Goal: Information Seeking & Learning: Learn about a topic

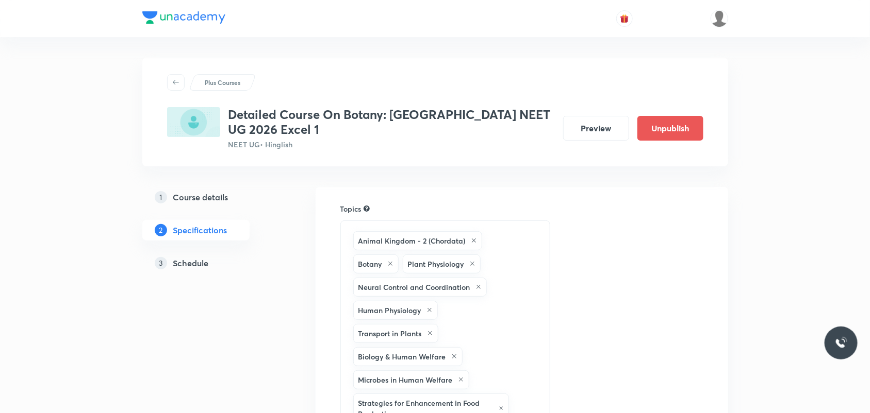
click at [202, 261] on h5 "Schedule" at bounding box center [191, 263] width 36 height 12
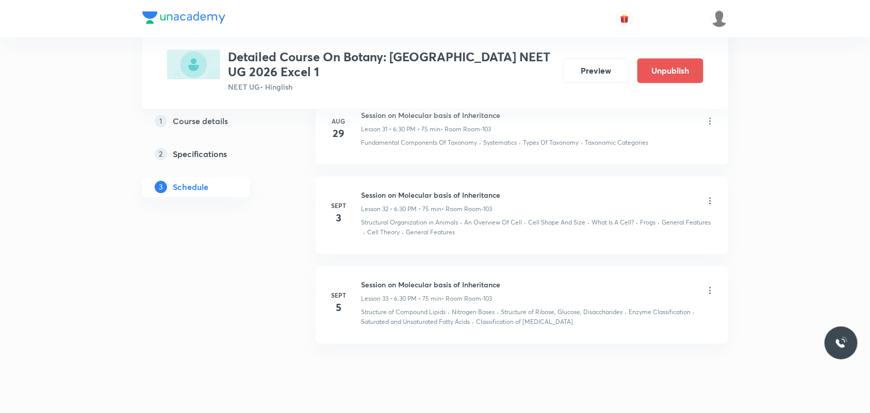
scroll to position [3068, 0]
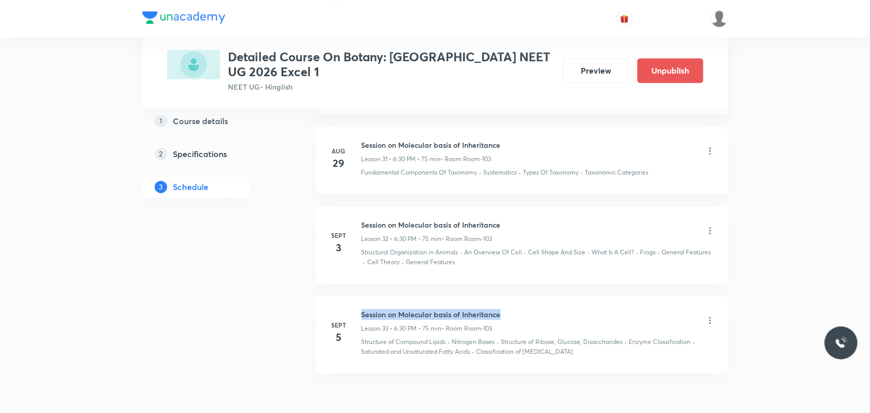
drag, startPoint x: 361, startPoint y: 320, endPoint x: 509, endPoint y: 321, distance: 147.9
click at [509, 321] on div "Session on Molecular basis of Inheritance Lesson 33 • 6:30 PM • 75 min • Room R…" at bounding box center [538, 321] width 354 height 24
copy h6 "Session on Molecular basis of Inheritance"
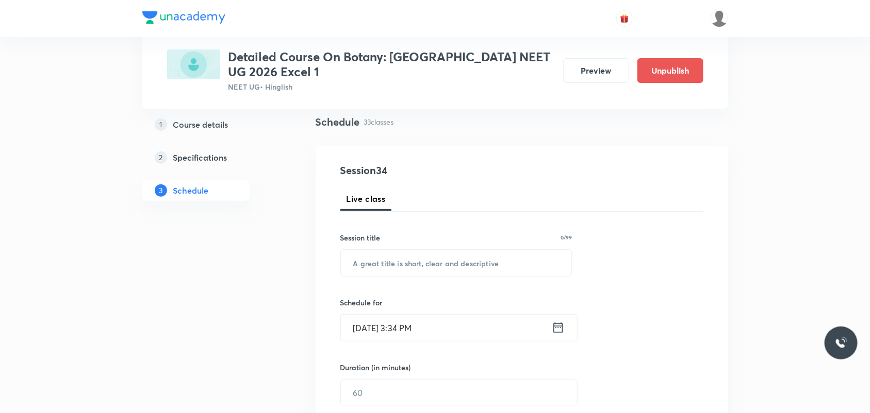
scroll to position [40, 0]
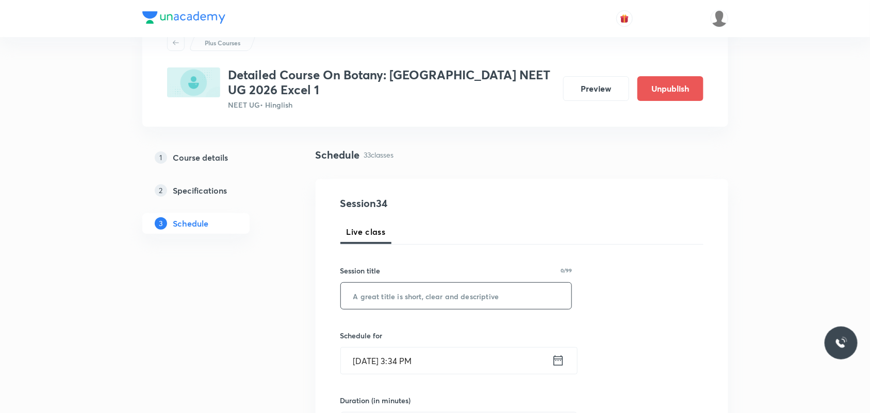
click at [491, 299] on input "text" at bounding box center [456, 296] width 231 height 26
paste input "Session on Molecular basis of Inheritance"
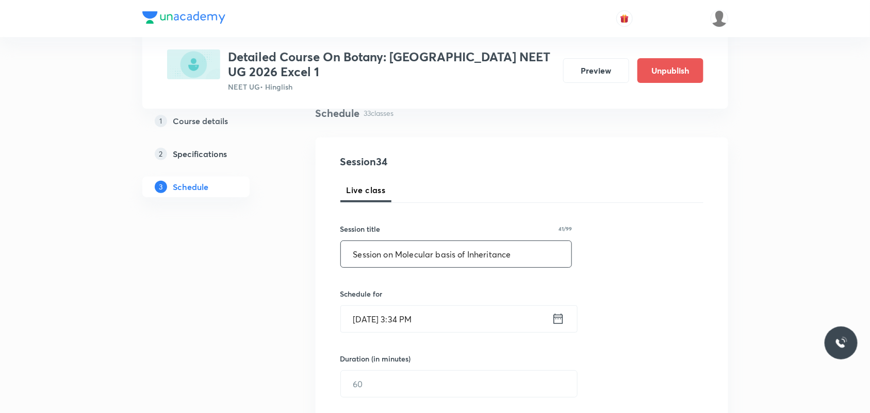
scroll to position [104, 0]
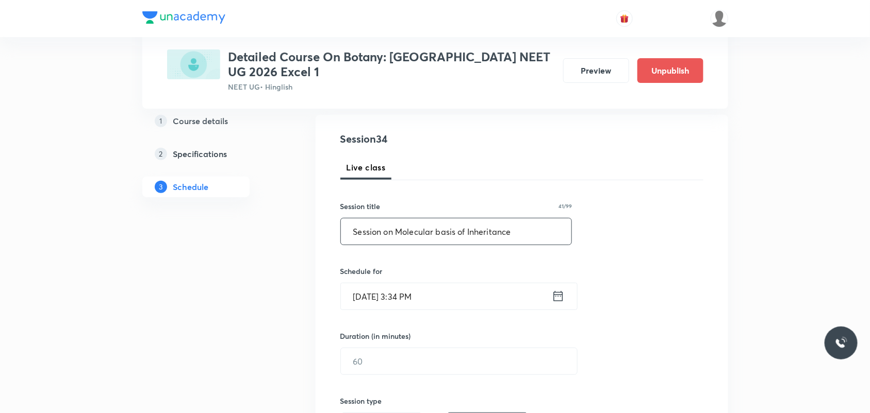
type input "Session on Molecular basis of Inheritance"
click at [559, 298] on icon at bounding box center [558, 296] width 13 height 14
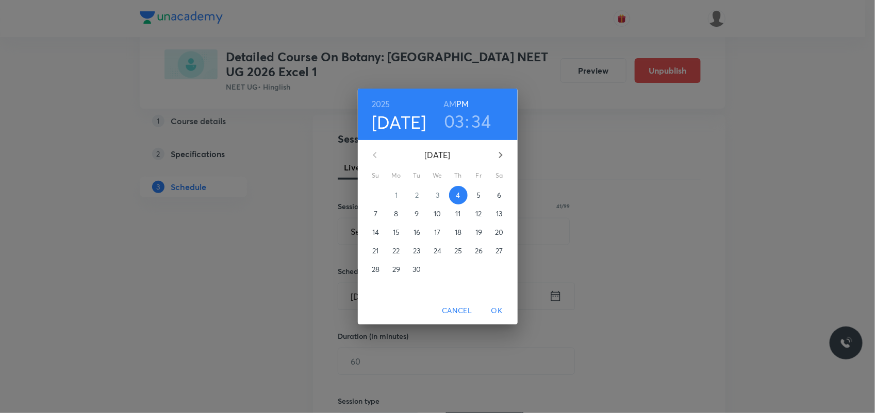
click at [483, 120] on h3 "34" at bounding box center [482, 121] width 20 height 22
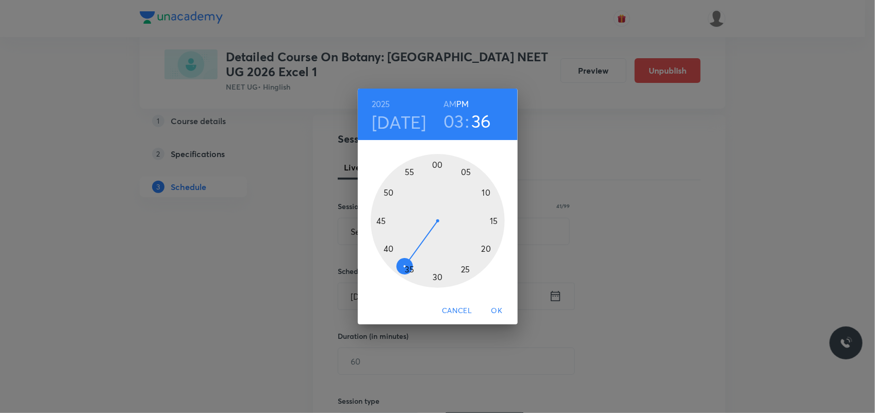
drag, startPoint x: 413, startPoint y: 273, endPoint x: 402, endPoint y: 269, distance: 11.6
click at [402, 269] on div at bounding box center [438, 221] width 134 height 134
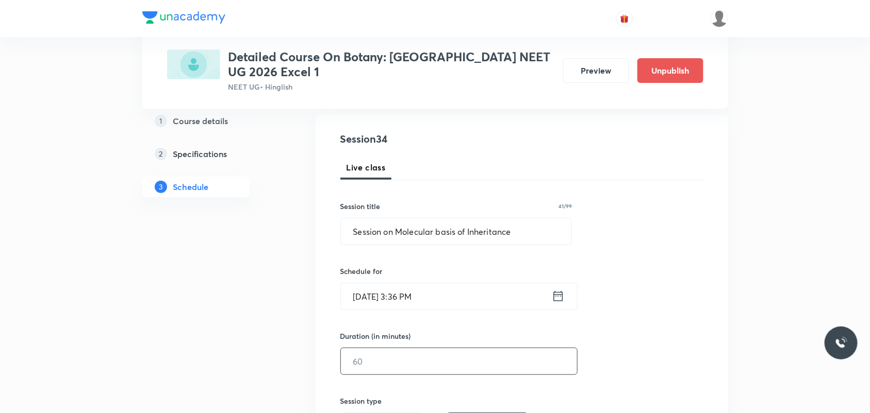
click at [386, 362] on input "text" at bounding box center [459, 361] width 236 height 26
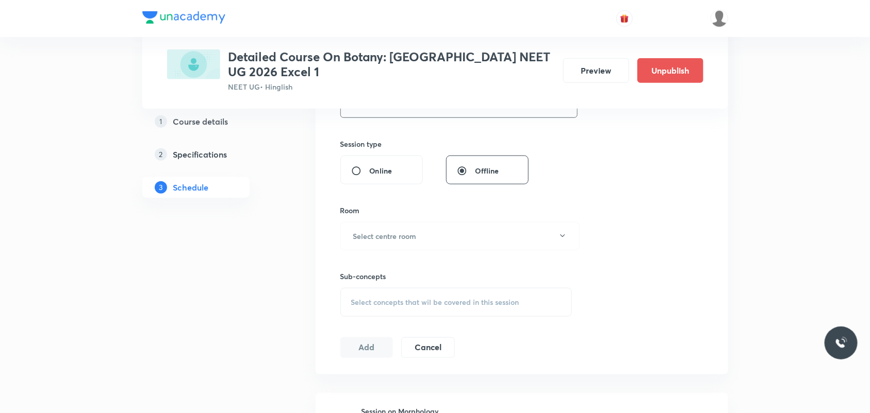
scroll to position [362, 0]
type input "75"
click at [424, 233] on button "Select centre room" at bounding box center [459, 236] width 239 height 28
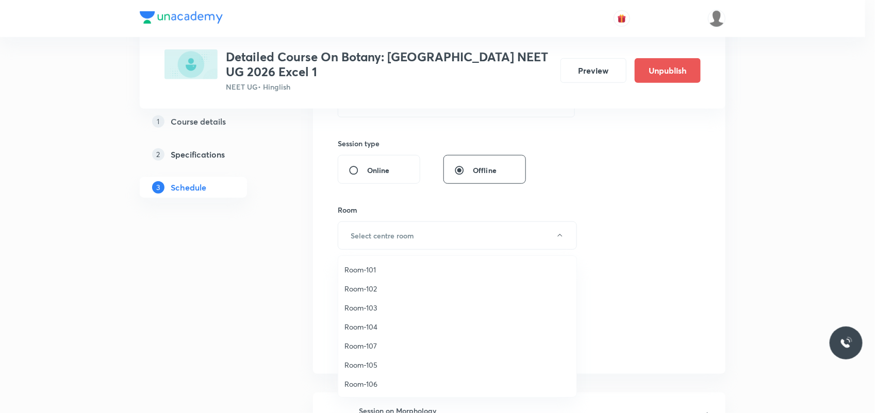
click at [394, 303] on span "Room-103" at bounding box center [457, 308] width 226 height 11
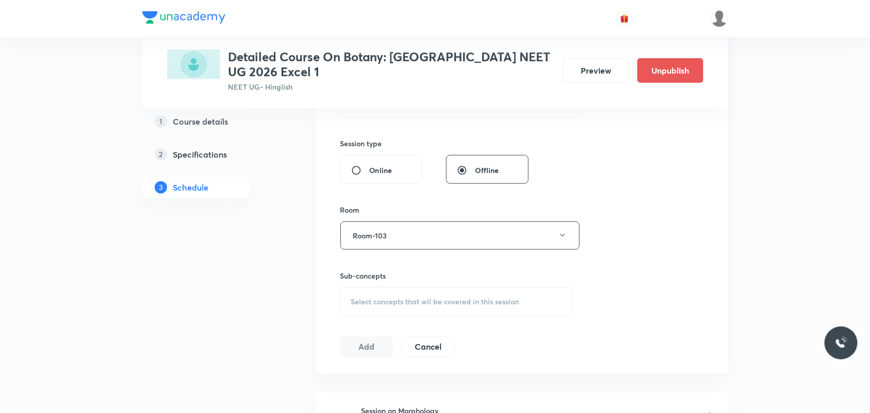
click at [413, 301] on span "Select concepts that wil be covered in this session" at bounding box center [435, 302] width 168 height 8
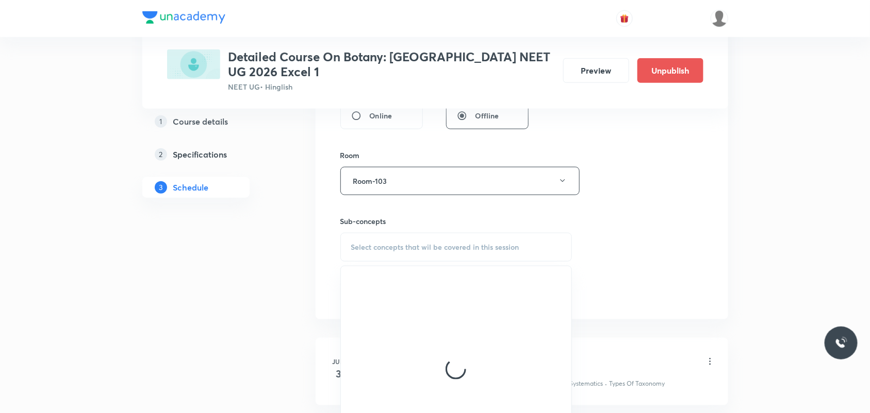
scroll to position [555, 0]
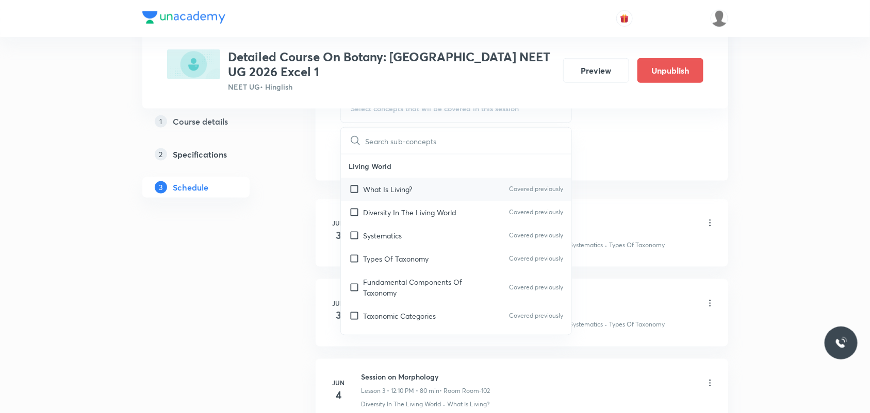
click at [445, 187] on div "What Is Living? Covered previously" at bounding box center [456, 189] width 231 height 23
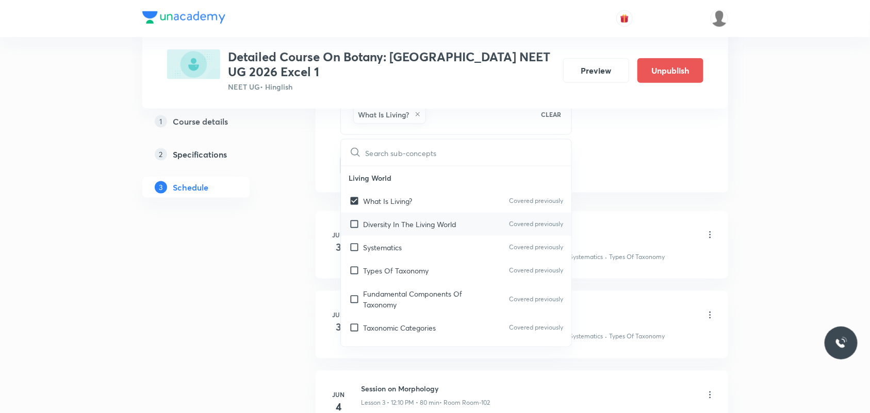
click at [428, 218] on div "Diversity In The Living World Covered previously" at bounding box center [456, 224] width 231 height 23
checkbox input "true"
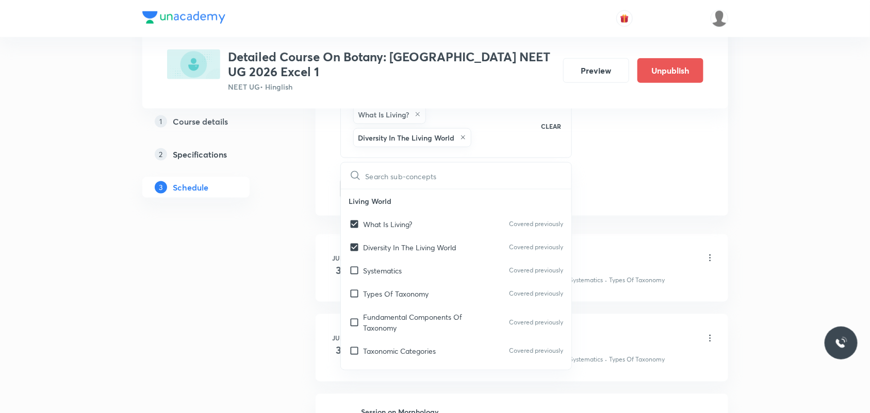
click at [711, 235] on li "Jun 3 Session on Morphology Lesson 1 • 2:05 PM • 90 min • Room Room-102 Diversi…" at bounding box center [521, 269] width 412 height 68
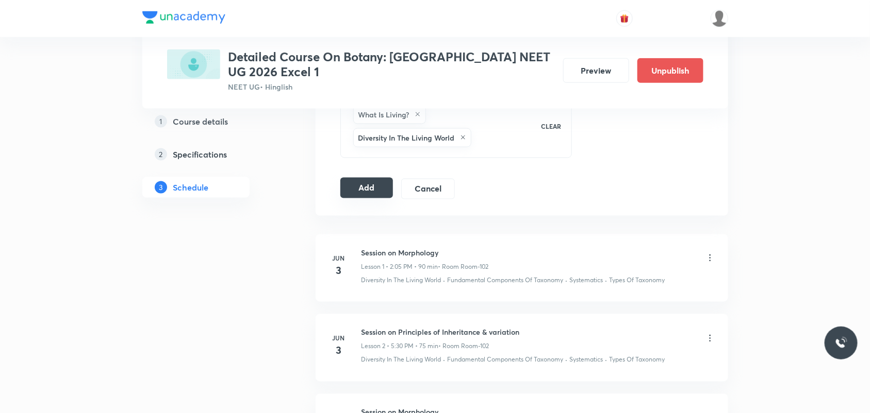
click at [379, 193] on button "Add" at bounding box center [366, 188] width 53 height 21
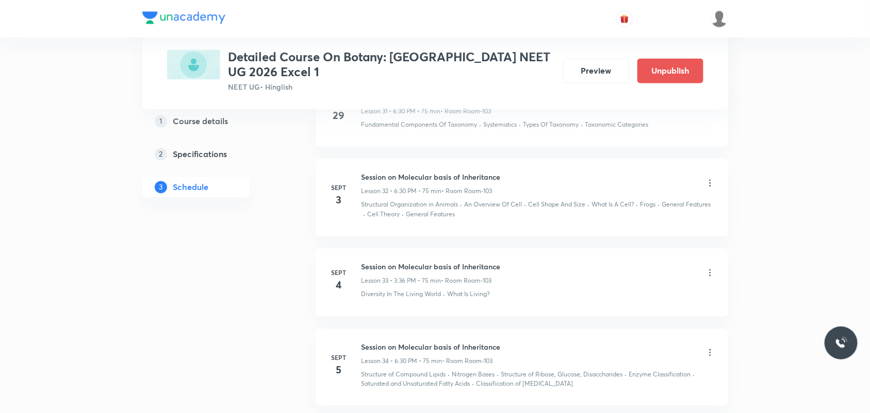
scroll to position [2674, 0]
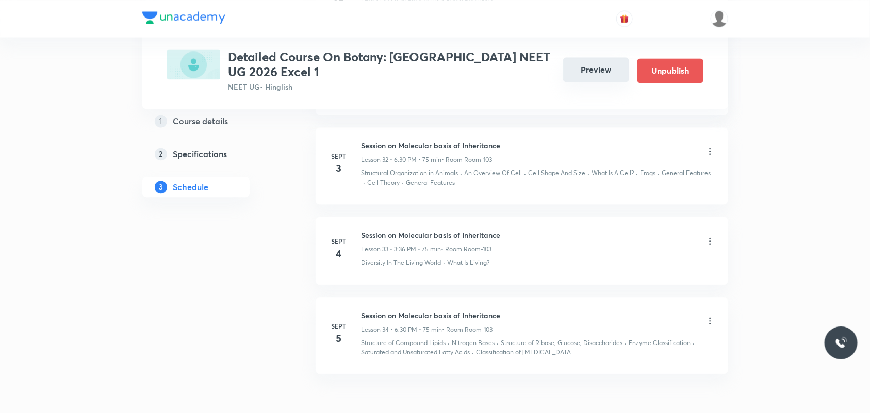
click at [602, 64] on button "Preview" at bounding box center [596, 69] width 66 height 25
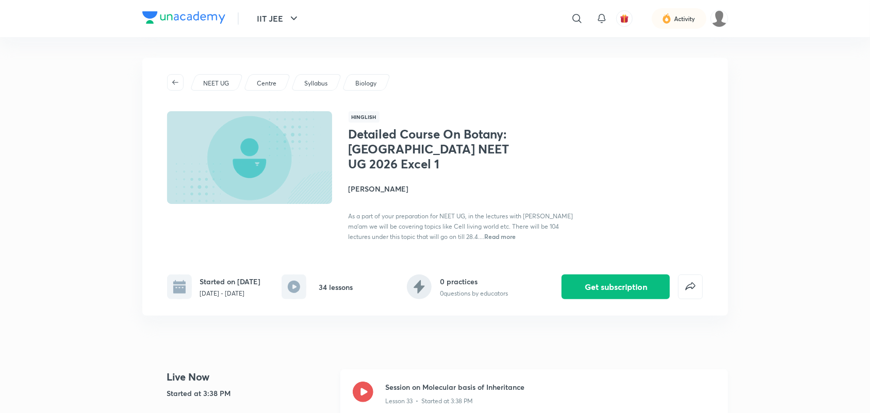
click at [359, 390] on icon at bounding box center [363, 392] width 21 height 21
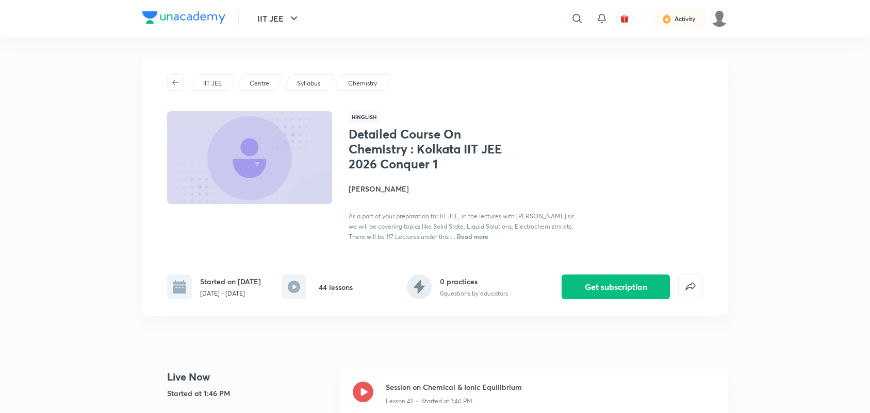
scroll to position [64, 0]
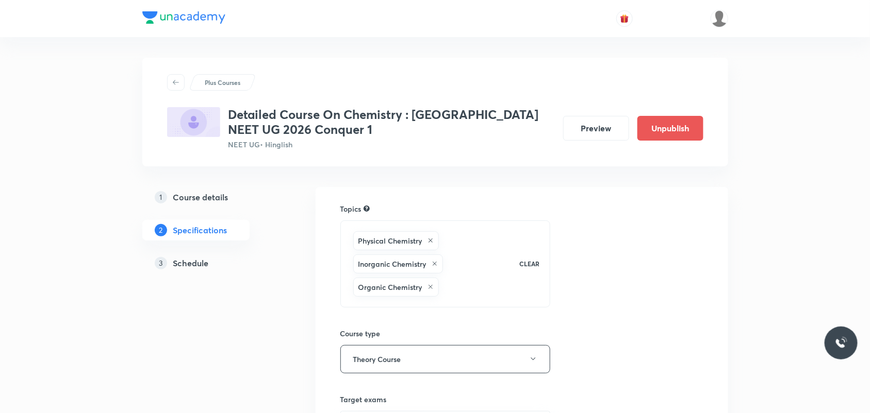
click at [582, 113] on div "Detailed Course On Chemistry : Kolkata NEET UG 2026 Conquer 1 NEET UG • Hinglis…" at bounding box center [435, 128] width 536 height 43
click at [605, 128] on button "Preview" at bounding box center [596, 127] width 66 height 25
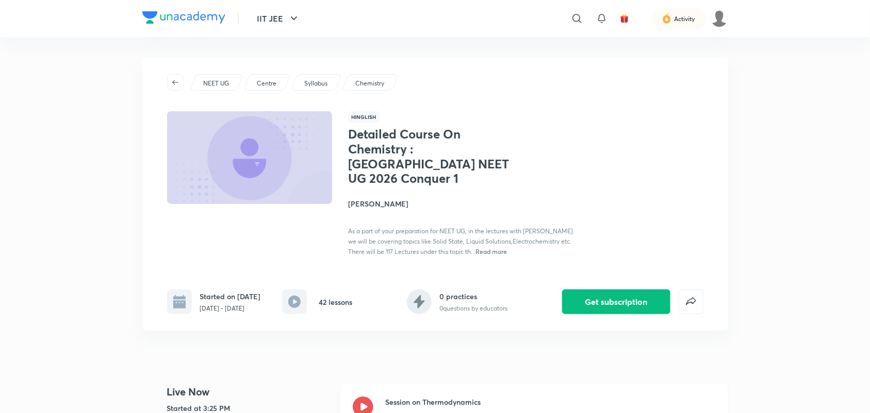
click at [365, 397] on icon at bounding box center [363, 407] width 21 height 21
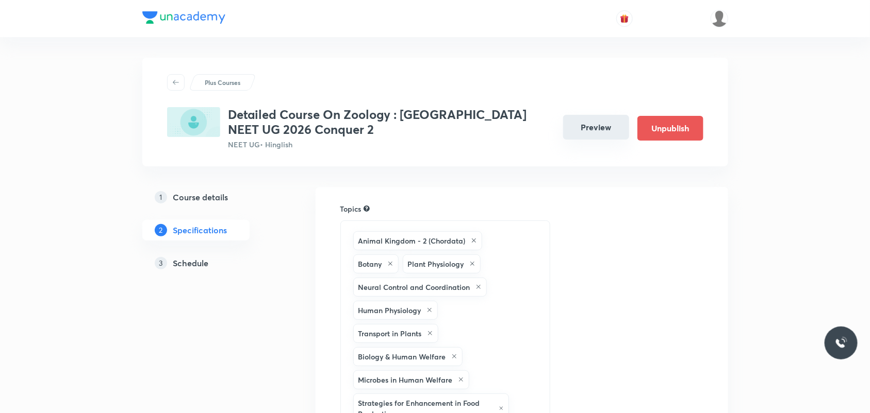
click at [589, 124] on button "Preview" at bounding box center [596, 127] width 66 height 25
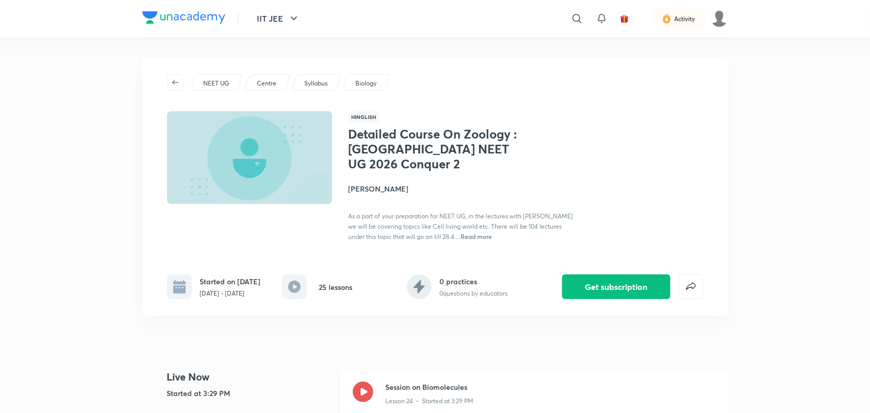
click at [361, 387] on icon at bounding box center [363, 392] width 21 height 21
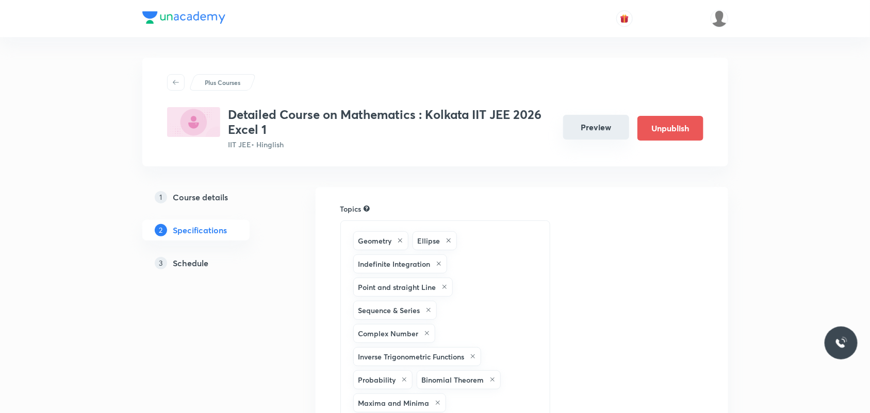
click at [615, 127] on button "Preview" at bounding box center [596, 127] width 66 height 25
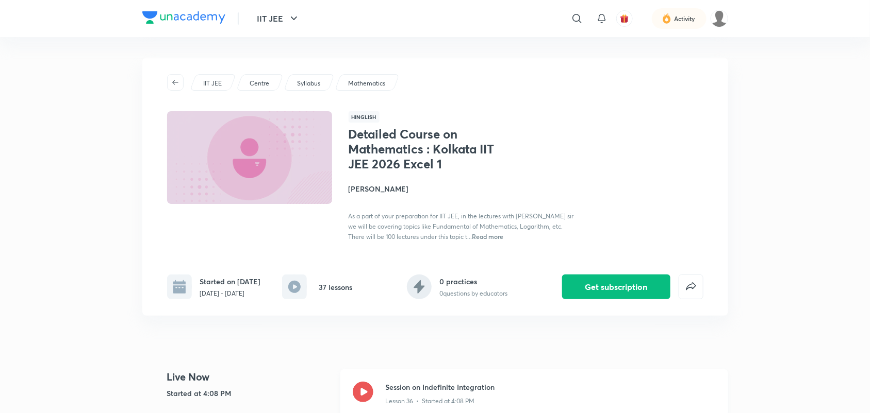
click at [366, 400] on icon at bounding box center [363, 392] width 21 height 21
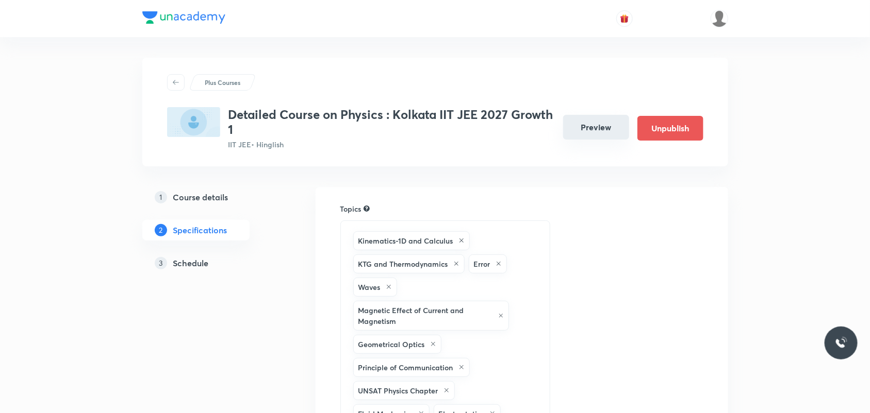
click at [601, 130] on button "Preview" at bounding box center [596, 127] width 66 height 25
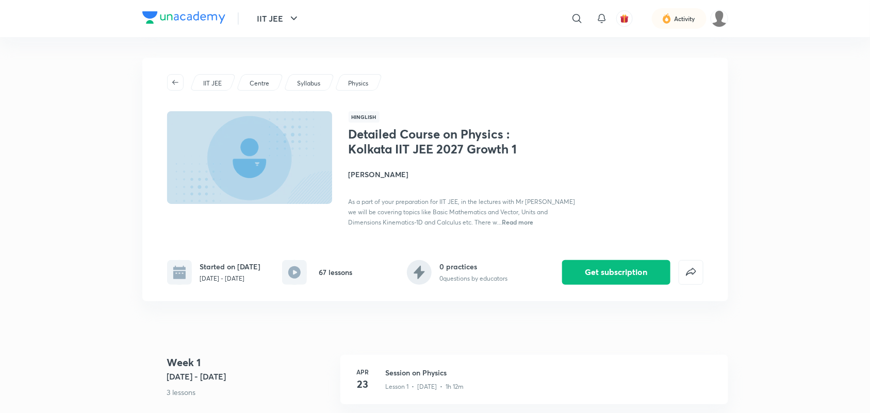
scroll to position [64, 0]
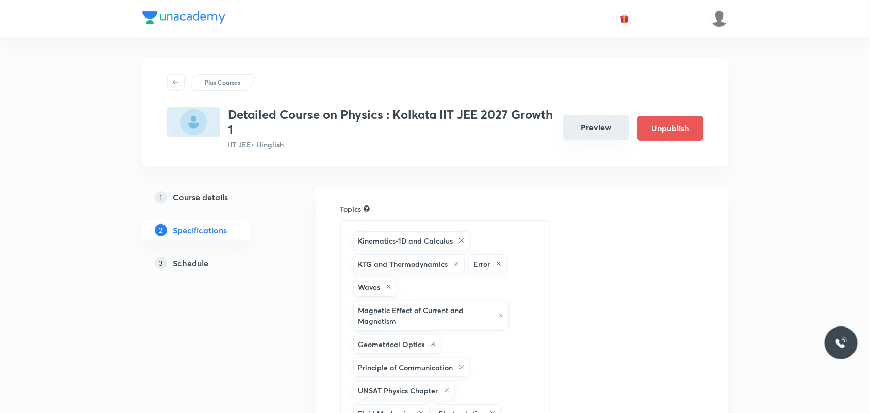
click at [571, 129] on button "Preview" at bounding box center [596, 127] width 66 height 25
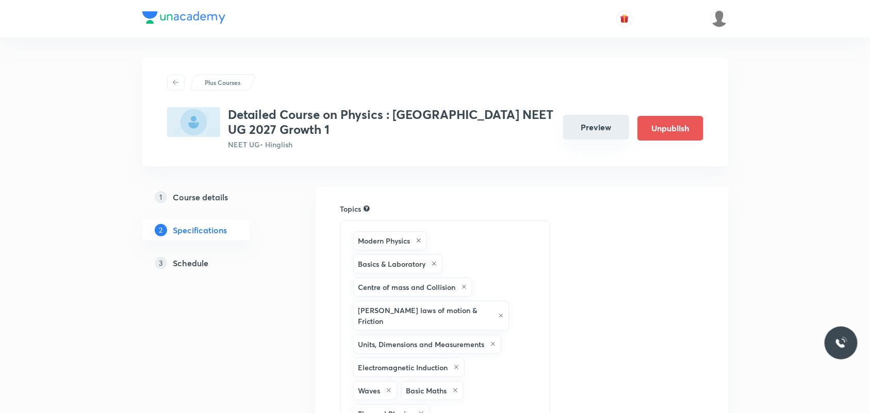
click at [591, 134] on button "Preview" at bounding box center [596, 127] width 66 height 25
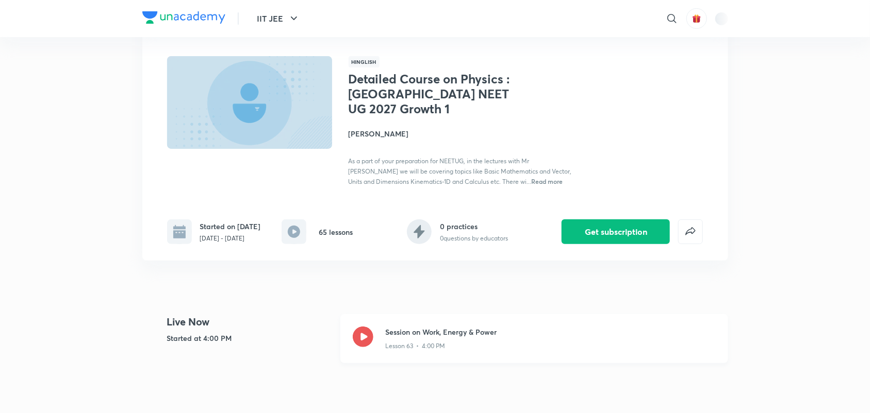
scroll to position [129, 0]
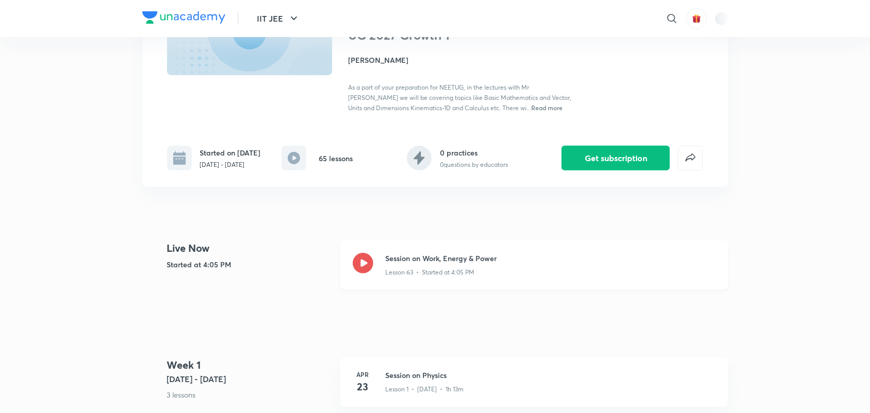
click at [364, 270] on icon at bounding box center [363, 263] width 21 height 21
